Goal: Task Accomplishment & Management: Complete application form

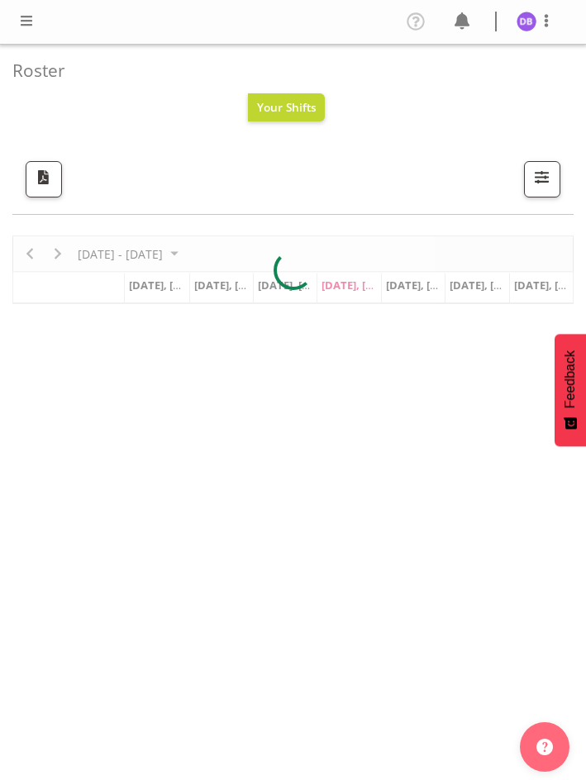
click at [26, 20] on span at bounding box center [27, 21] width 20 height 20
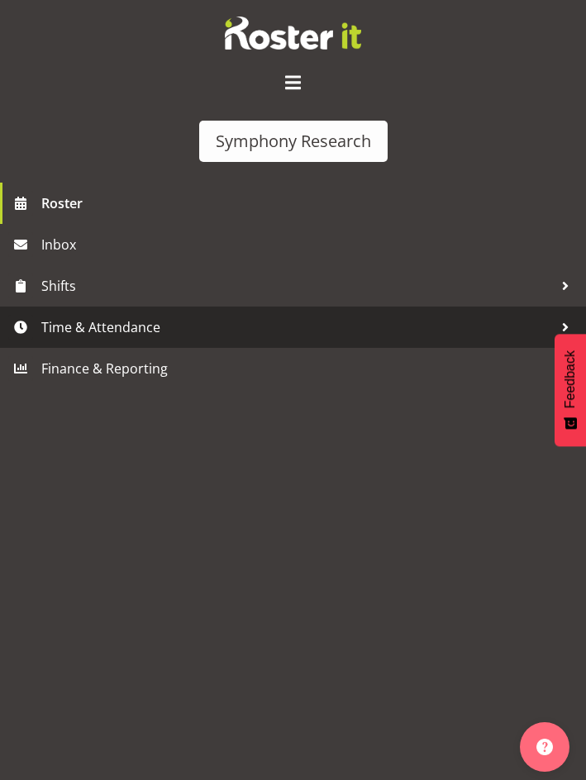
click at [88, 334] on span "Time & Attendance" at bounding box center [296, 327] width 511 height 25
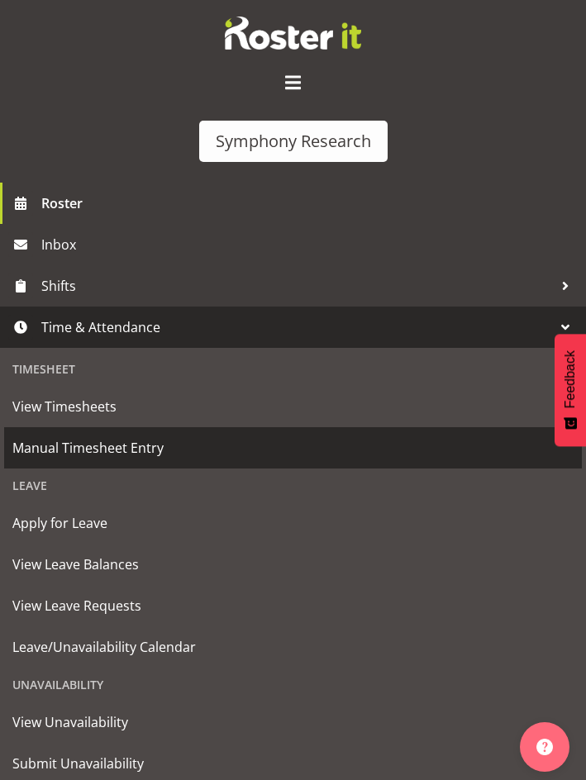
click at [88, 448] on span "Manual Timesheet Entry" at bounding box center [292, 447] width 561 height 25
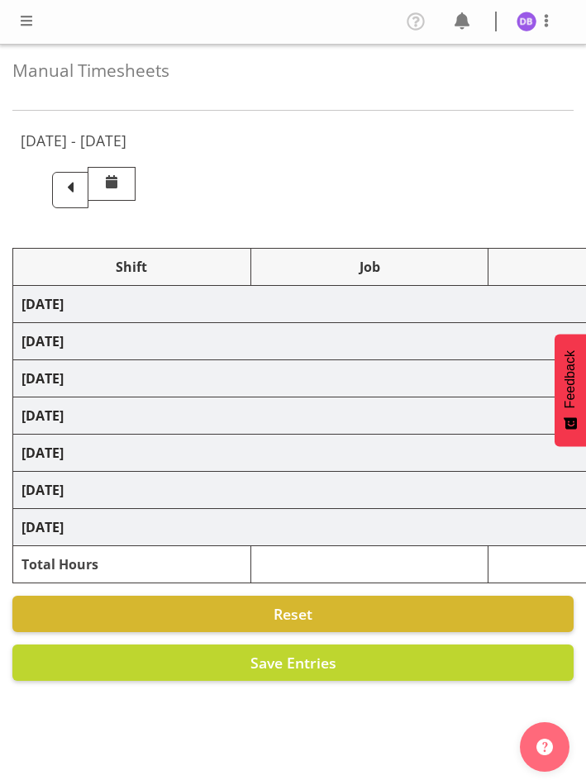
select select "26078"
select select "10587"
select select "26078"
select select "10587"
select select "47"
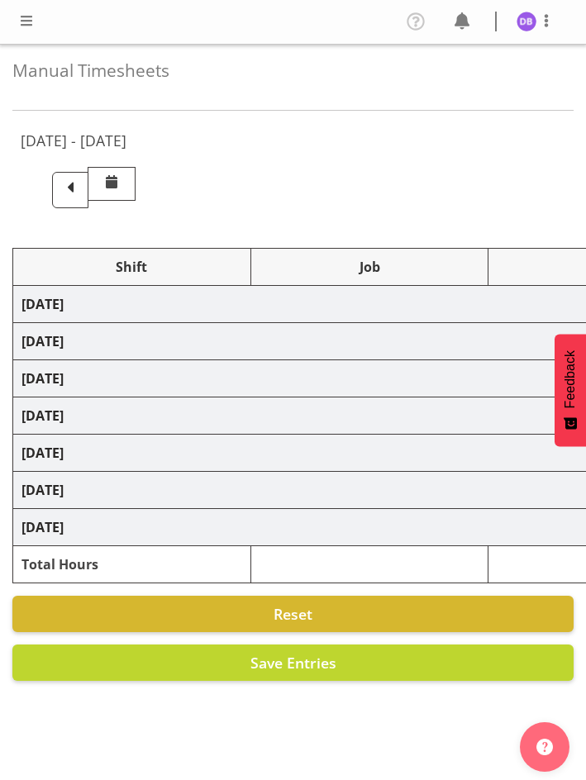
select select "48116"
select select "10633"
select select "48116"
select select "10499"
select select "47"
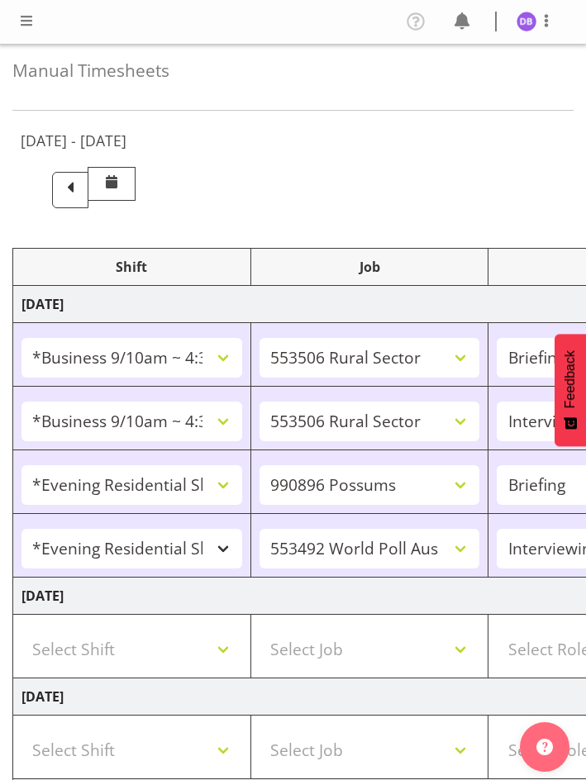
scroll to position [468, 0]
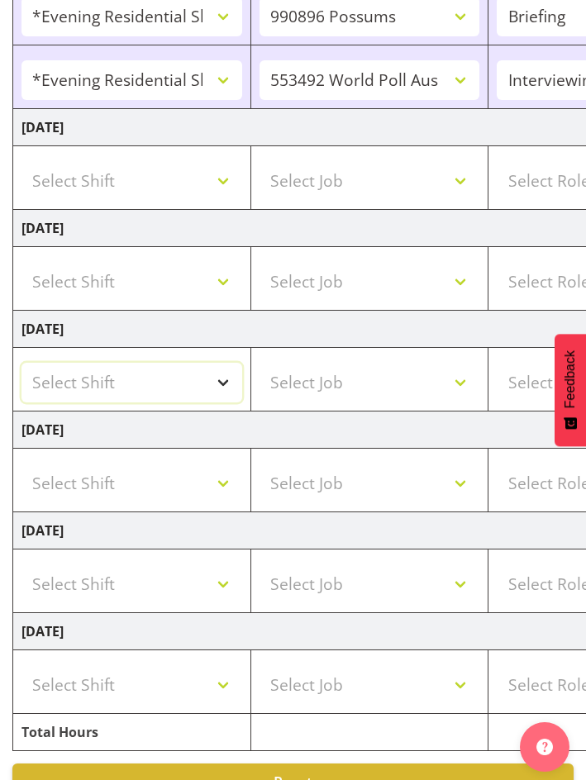
click at [226, 377] on select "Select Shift !!Weekend Residential (Roster IT Shift Label) *Business 9/10am ~ 4…" at bounding box center [131, 383] width 221 height 40
select select "26078"
click at [21, 363] on select "Select Shift !!Weekend Residential (Roster IT Shift Label) *Business 9/10am ~ 4…" at bounding box center [131, 383] width 221 height 40
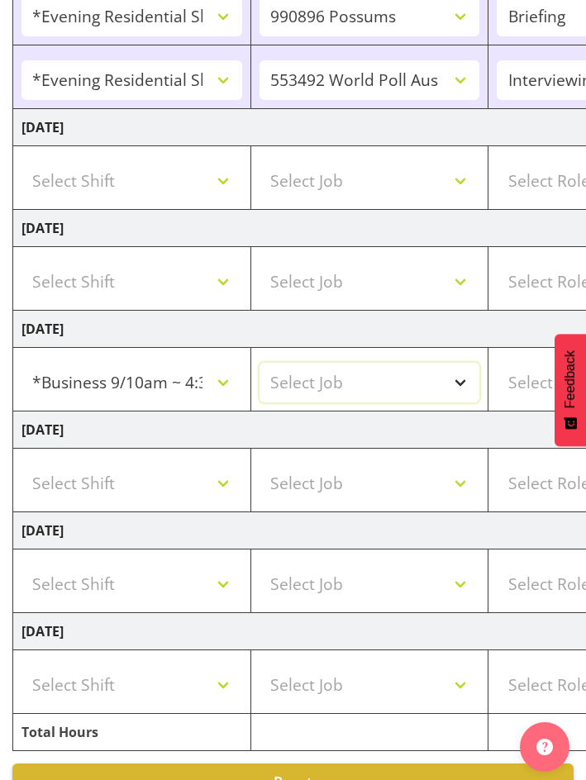
click at [458, 380] on select "Select Job 550060 IF Admin 553492 World Poll Aus Wave 2 Main 2025 553493 World …" at bounding box center [369, 383] width 221 height 40
select select "10587"
click at [259, 363] on select "Select Job 550060 IF Admin 553492 World Poll Aus Wave 2 Main 2025 553493 World …" at bounding box center [369, 383] width 221 height 40
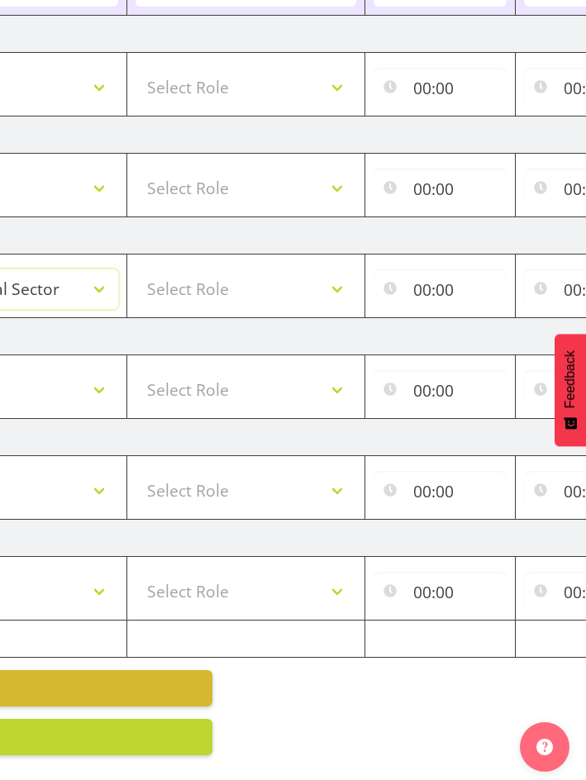
scroll to position [0, 392]
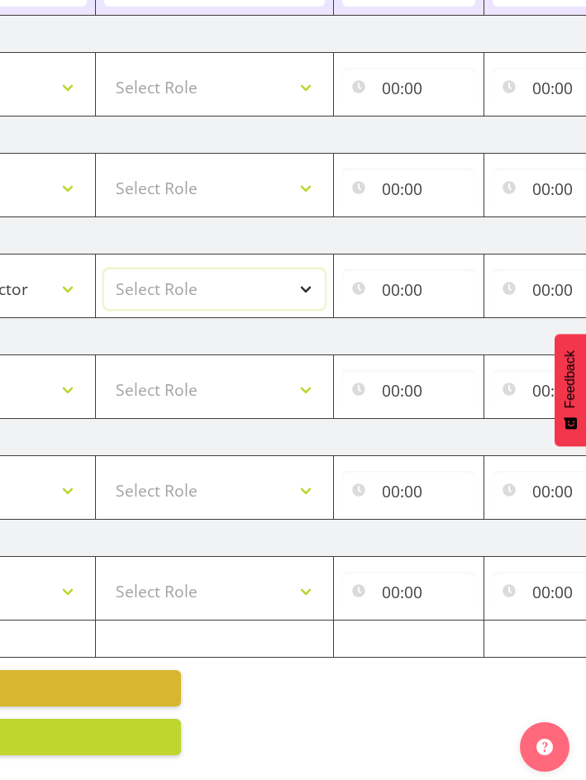
click at [312, 271] on select "Select Role Briefing Interviewing" at bounding box center [214, 289] width 221 height 40
select select "47"
click at [104, 269] on select "Select Role Briefing Interviewing" at bounding box center [214, 289] width 221 height 40
click at [398, 278] on input "00:00" at bounding box center [408, 289] width 133 height 40
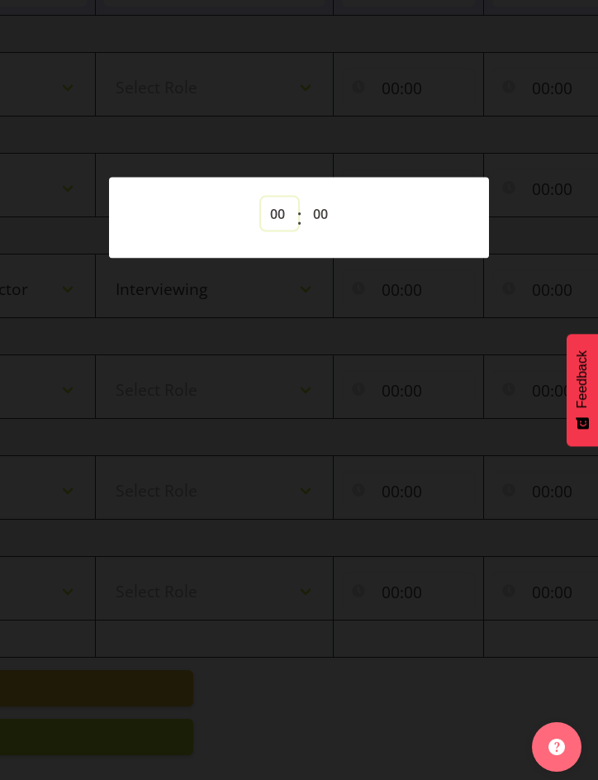
click at [273, 206] on select "00 01 02 03 04 05 06 07 08 09 10 11 12 13 14 15 16 17 18 19 20 21 22 23" at bounding box center [279, 213] width 37 height 33
select select "10"
click at [261, 197] on select "00 01 02 03 04 05 06 07 08 09 10 11 12 13 14 15 16 17 18 19 20 21 22 23" at bounding box center [279, 213] width 37 height 33
type input "10:00"
click at [427, 600] on div at bounding box center [299, 390] width 598 height 780
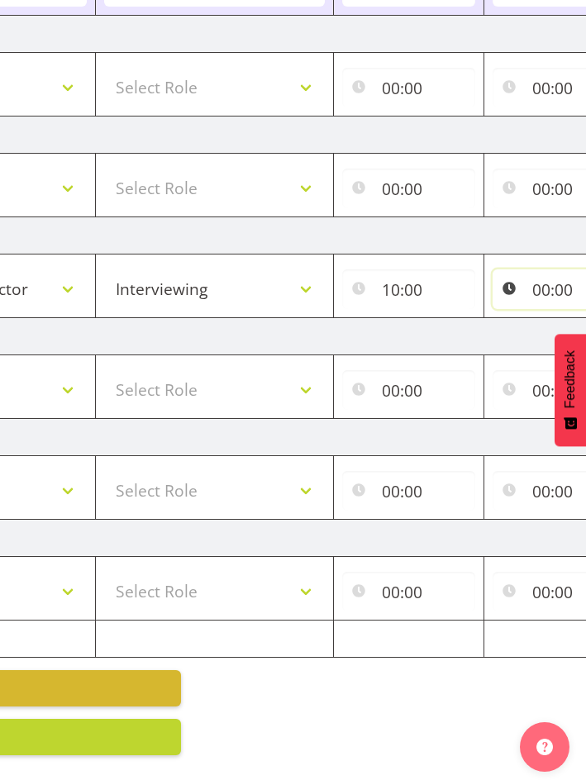
click at [540, 269] on input "00:00" at bounding box center [558, 289] width 133 height 40
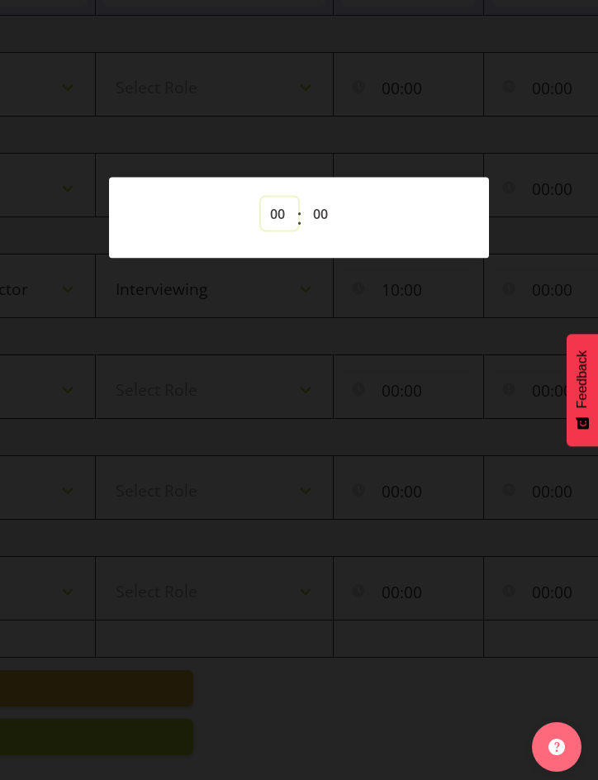
click at [276, 213] on select "00 01 02 03 04 05 06 07 08 09 10 11 12 13 14 15 16 17 18 19 20 21 22 23" at bounding box center [279, 213] width 37 height 33
select select "14"
click at [261, 197] on select "00 01 02 03 04 05 06 07 08 09 10 11 12 13 14 15 16 17 18 19 20 21 22 23" at bounding box center [279, 213] width 37 height 33
type input "14:00"
click at [439, 97] on div at bounding box center [299, 390] width 598 height 780
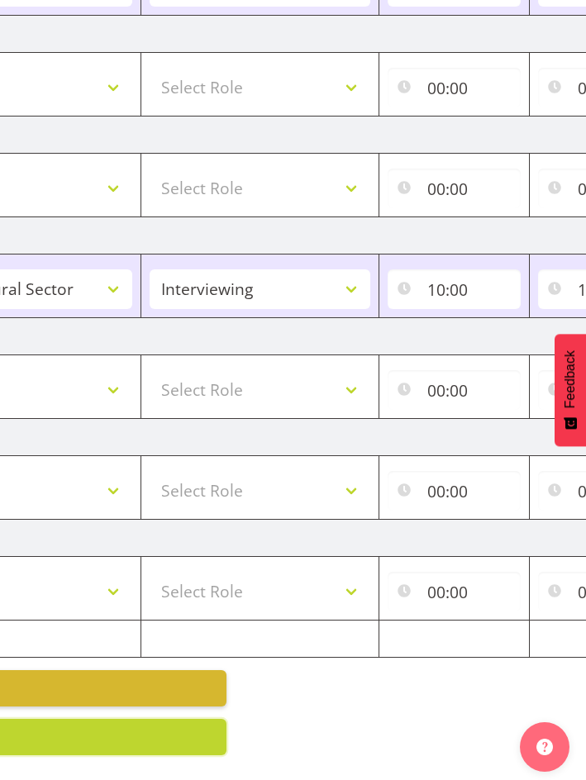
scroll to position [0, 401]
